Goal: Obtain resource: Obtain resource

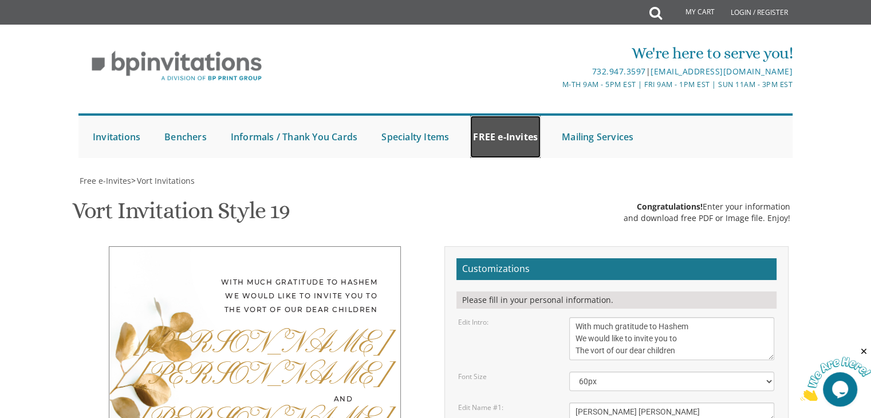
click at [515, 133] on link "FREE e-Invites" at bounding box center [505, 137] width 70 height 42
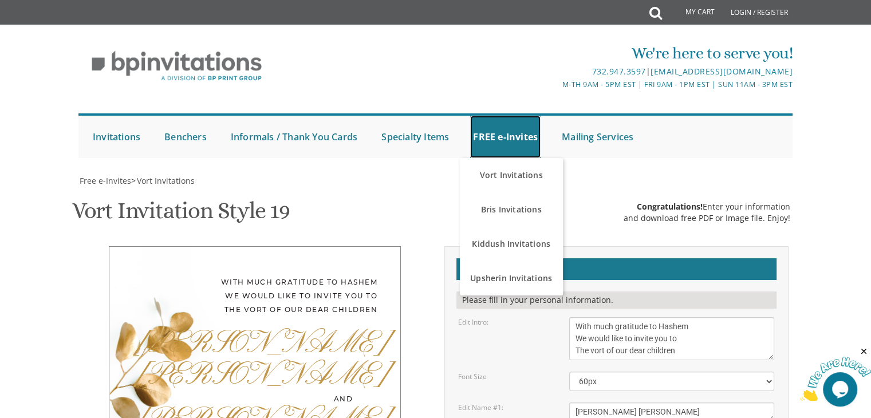
scroll to position [343, 0]
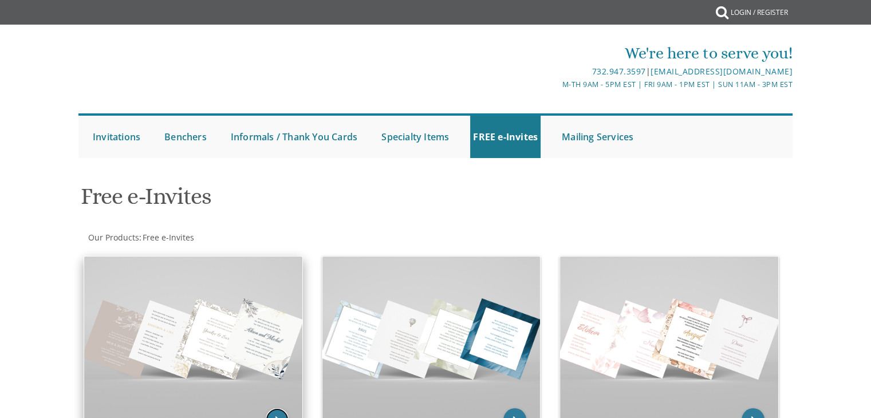
click at [277, 408] on icon "keyboard_arrow_right" at bounding box center [277, 419] width 23 height 23
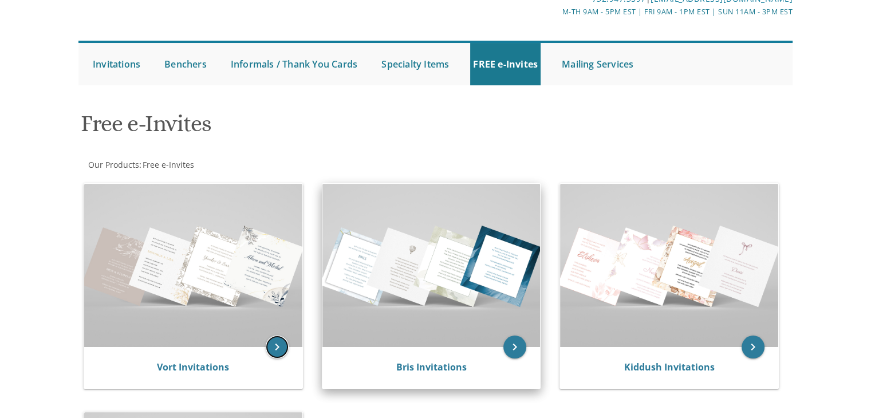
scroll to position [229, 0]
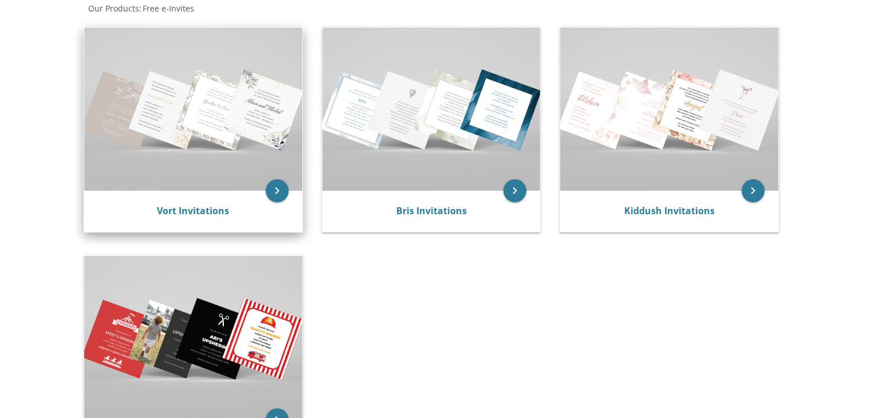
click at [275, 178] on img at bounding box center [193, 108] width 218 height 163
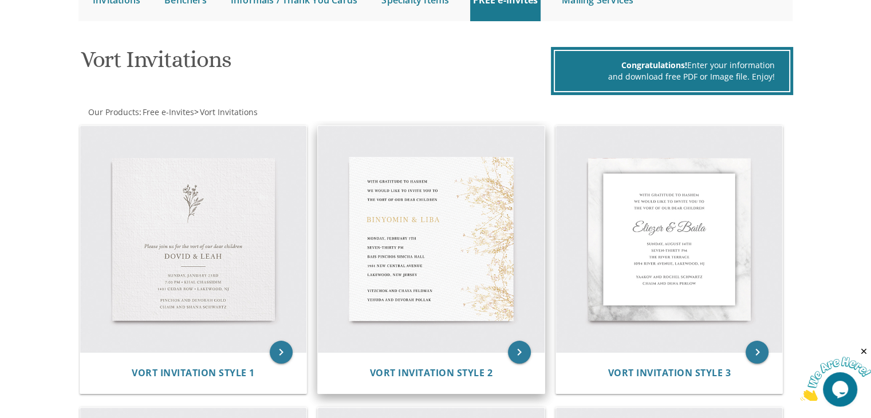
scroll to position [229, 0]
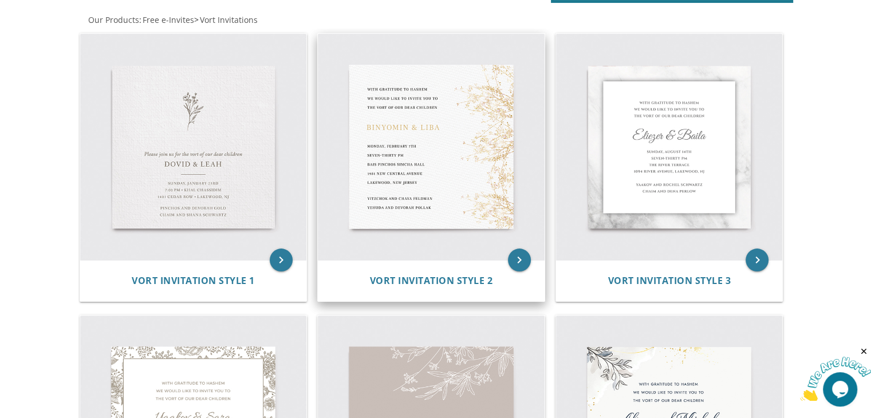
click at [447, 191] on img at bounding box center [431, 147] width 227 height 227
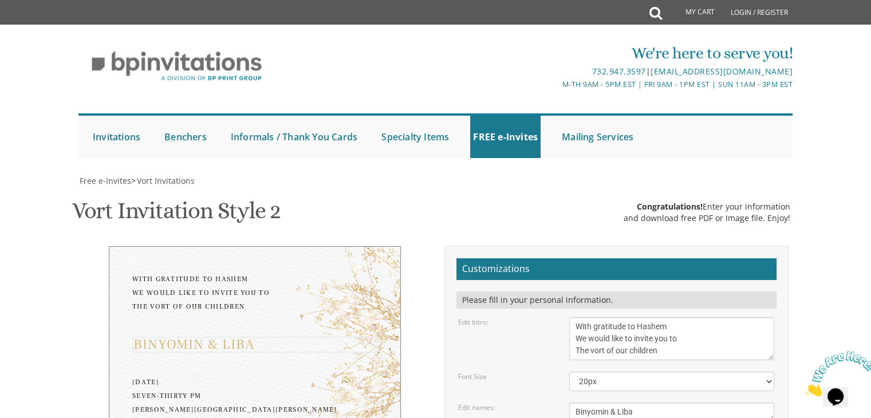
click at [590, 402] on textarea "Binyomin & Liba" at bounding box center [671, 411] width 205 height 19
type textarea "Tzvi Yaakov & Miriam"
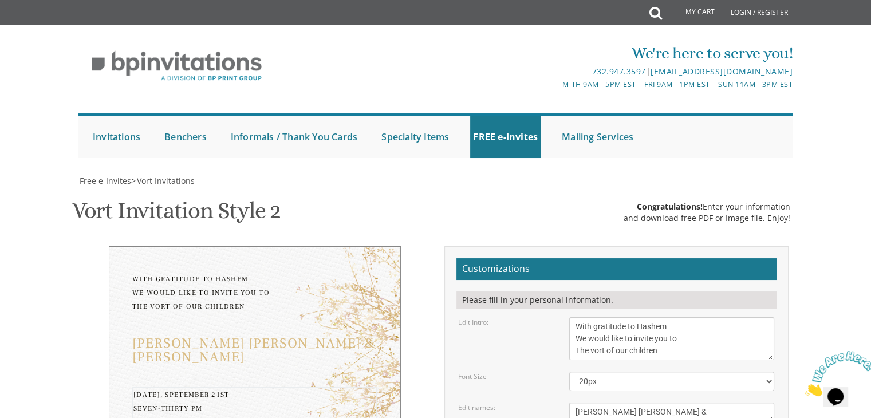
drag, startPoint x: 618, startPoint y: 226, endPoint x: 572, endPoint y: 227, distance: 45.2
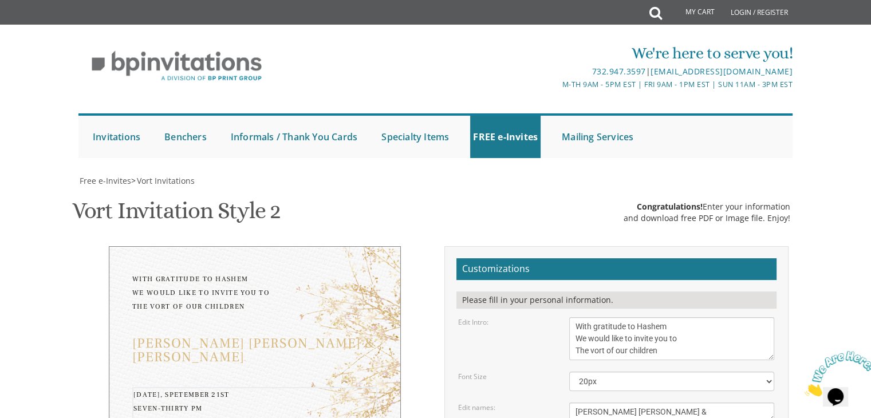
drag, startPoint x: 650, startPoint y: 232, endPoint x: 593, endPoint y: 248, distance: 59.5
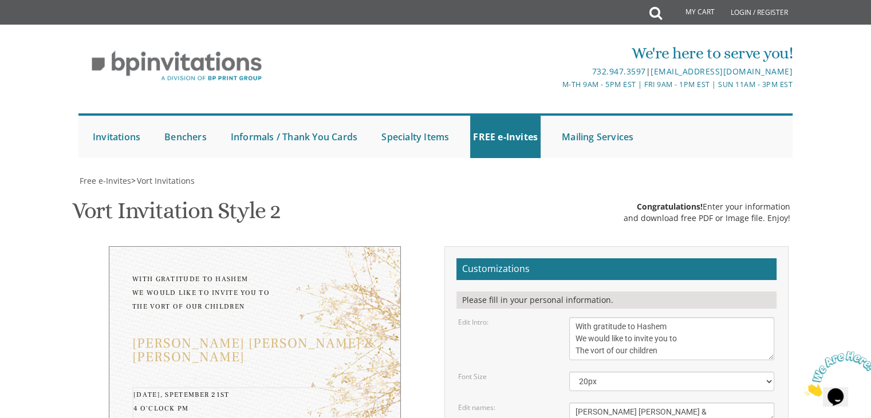
drag, startPoint x: 577, startPoint y: 246, endPoint x: 680, endPoint y: 243, distance: 103.1
paste textarea "908 E County Line Rd,"
type textarea "Sunday, Spetember 21st 4 O'clock PM Khal Ateres Yeshaya 908 E County Line Rd La…"
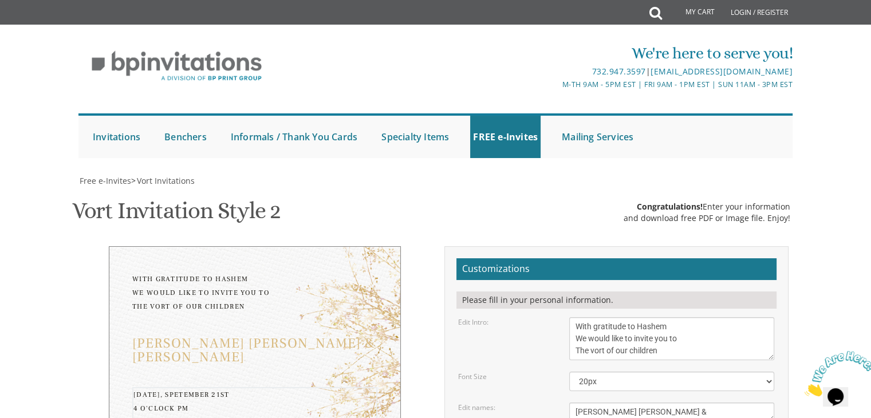
drag, startPoint x: 685, startPoint y: 290, endPoint x: 554, endPoint y: 296, distance: 130.7
drag, startPoint x: 554, startPoint y: 293, endPoint x: 561, endPoint y: 287, distance: 8.6
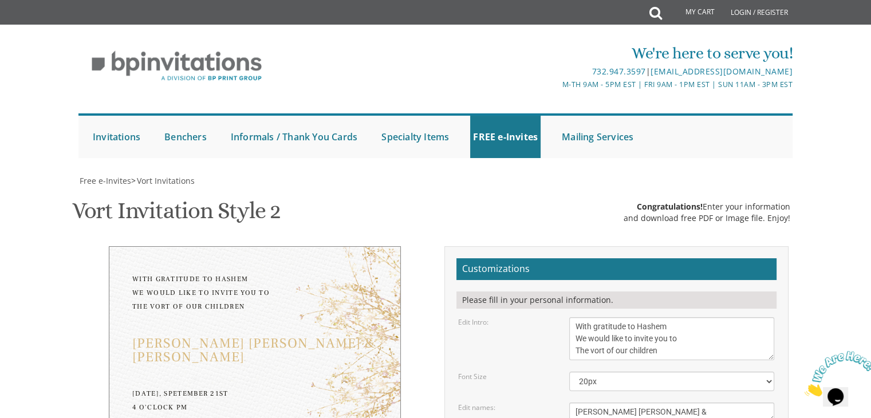
type textarea "Dov and Hadassah Singer Dovid and Devorah Gelb"
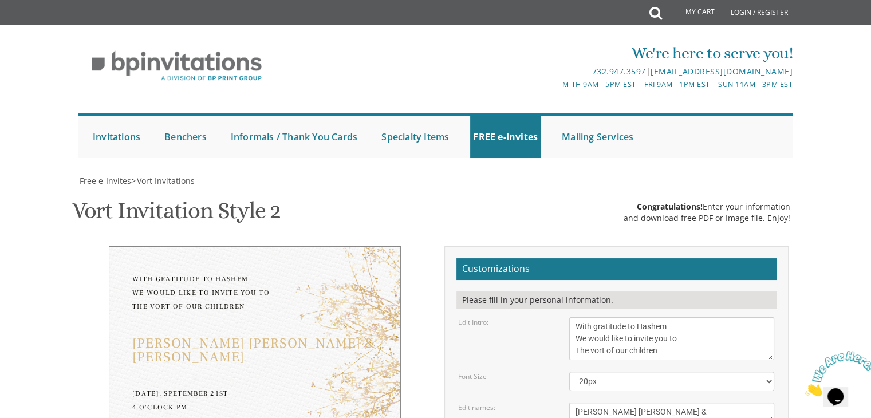
type input "deborah@cabinfield.com"
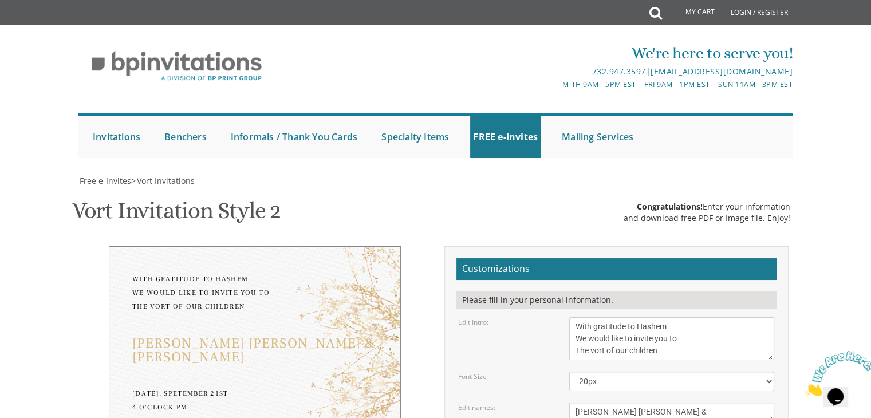
scroll to position [401, 0]
